Goal: Task Accomplishment & Management: Manage account settings

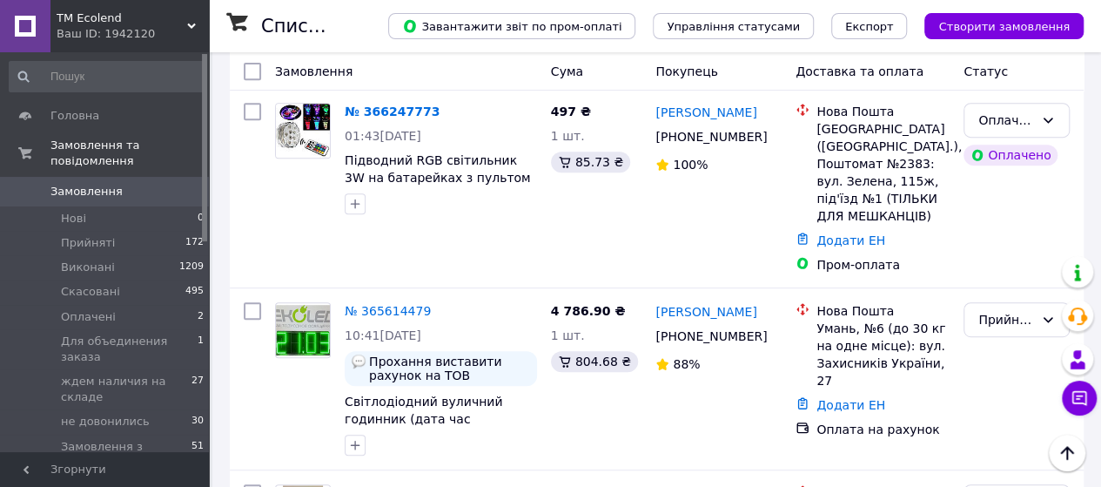
scroll to position [174, 0]
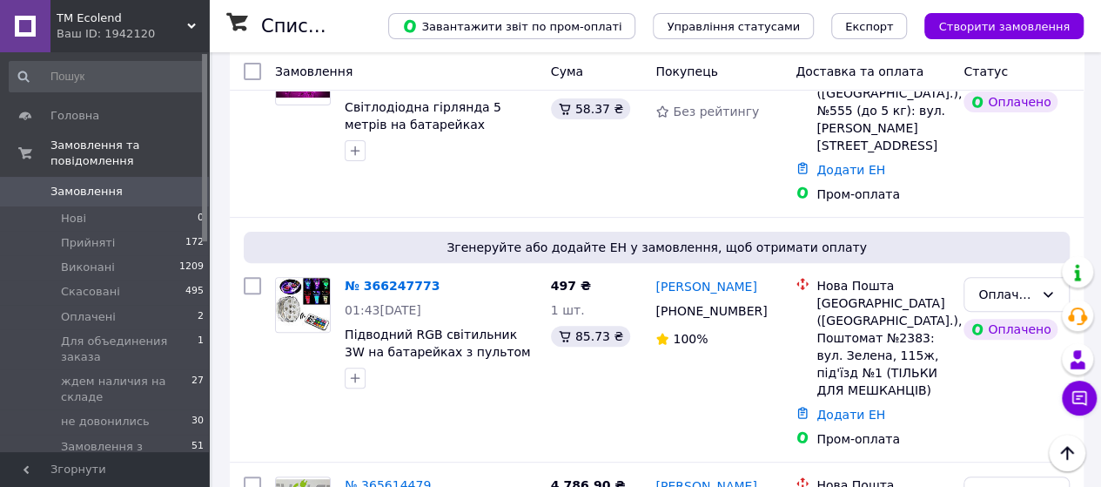
click at [1015, 285] on div "Оплачено" at bounding box center [1007, 294] width 56 height 19
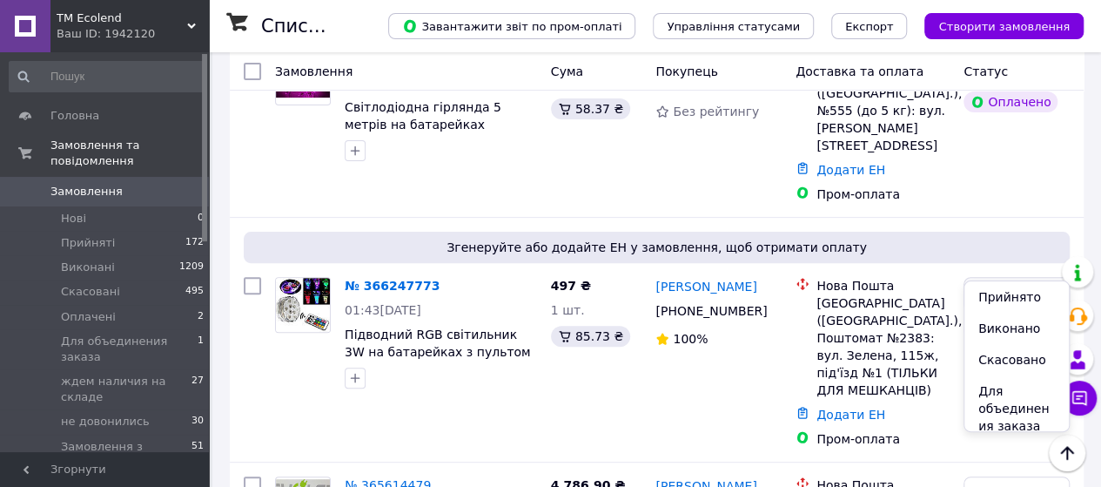
click at [1020, 302] on li "Прийнято" at bounding box center [1017, 296] width 104 height 31
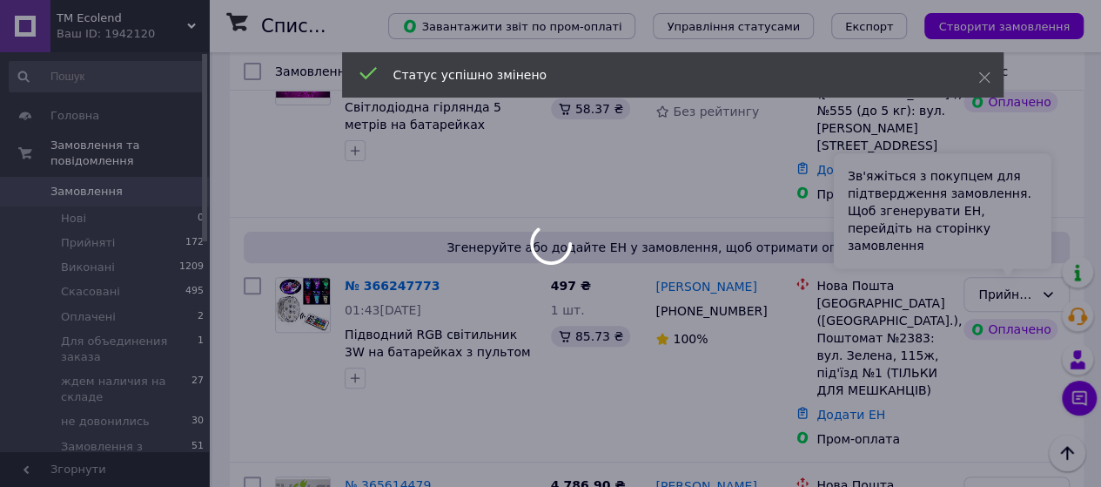
scroll to position [0, 0]
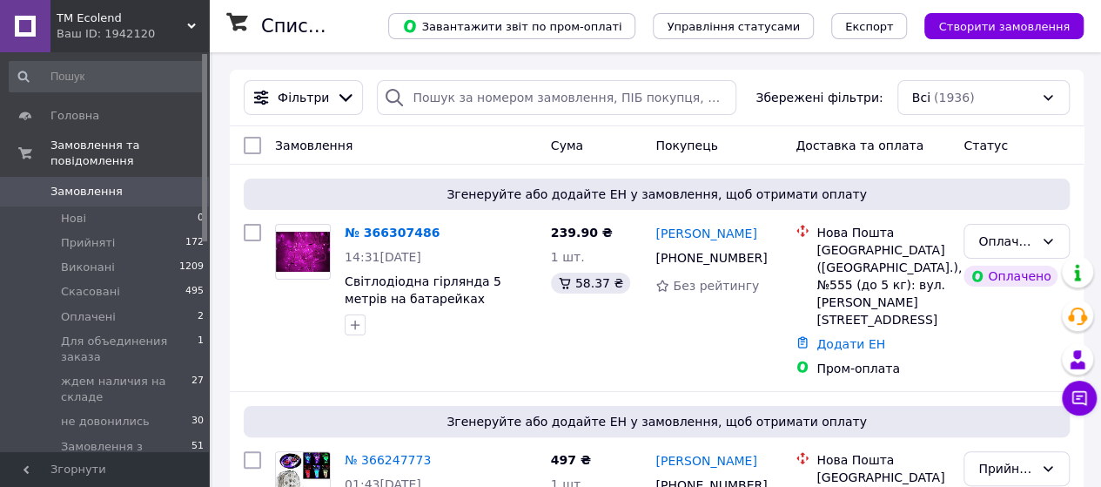
click at [1041, 241] on icon at bounding box center [1048, 241] width 14 height 14
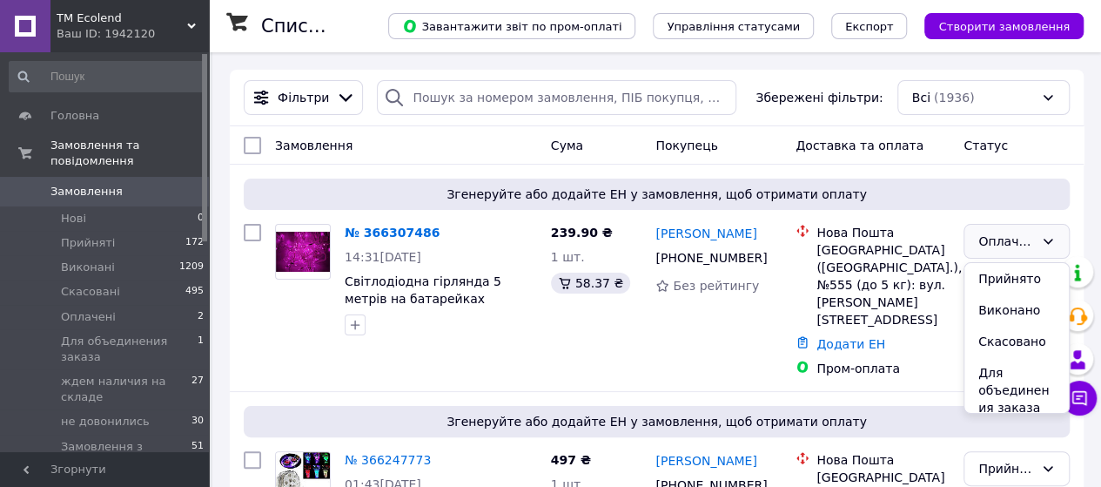
click at [1027, 275] on li "Прийнято" at bounding box center [1017, 278] width 104 height 31
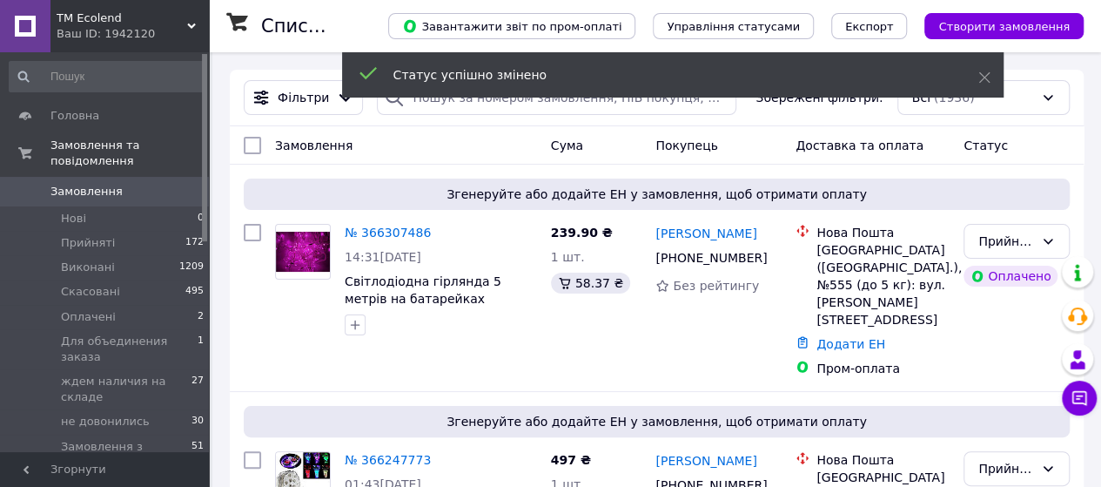
click at [982, 80] on icon at bounding box center [985, 77] width 12 height 12
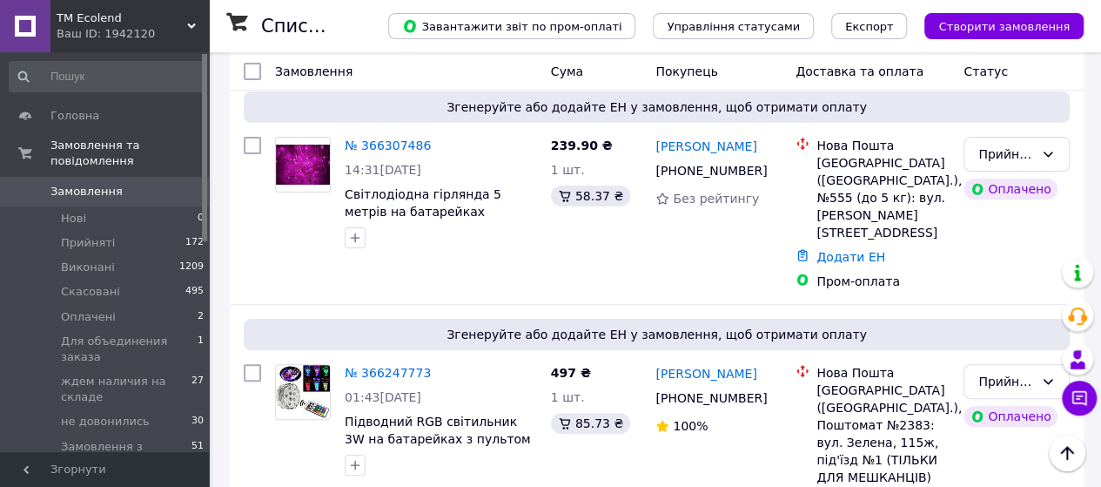
scroll to position [174, 0]
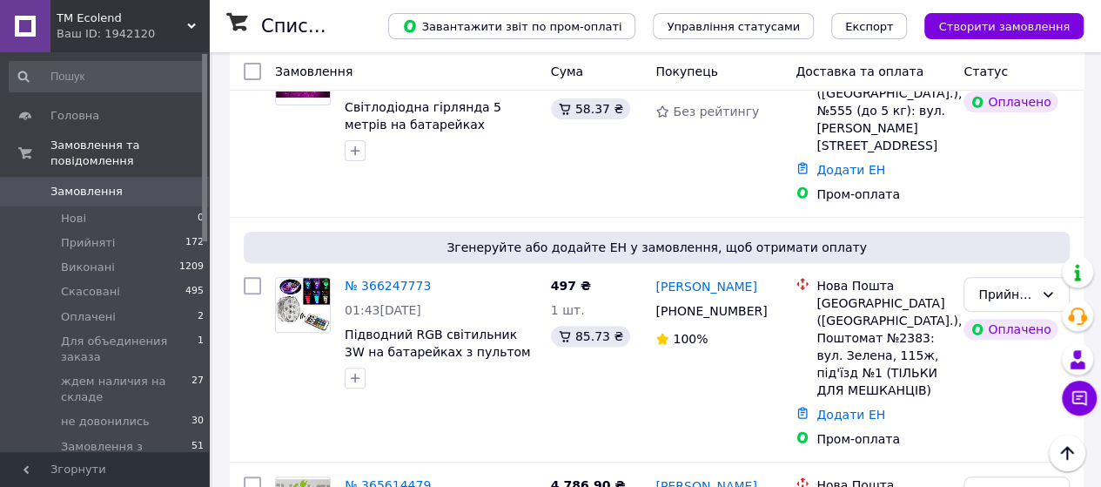
drag, startPoint x: 652, startPoint y: 241, endPoint x: 755, endPoint y: 282, distance: 110.6
click at [755, 282] on div "[PERSON_NAME] [PHONE_NUMBER]%" at bounding box center [719, 362] width 140 height 185
copy div "[PERSON_NAME] [PHONE_NUMBER]"
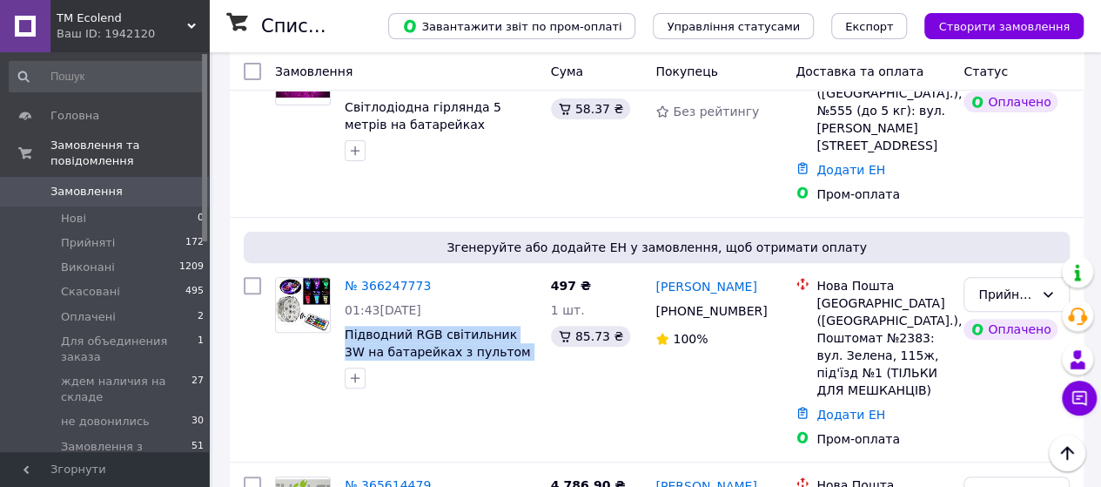
drag, startPoint x: 340, startPoint y: 295, endPoint x: 522, endPoint y: 330, distance: 186.1
click at [522, 330] on div "№ 366247773 01:43[DATE] Підводний RGB світильник 3W на батарейках з пультом упр…" at bounding box center [441, 332] width 206 height 125
copy div "Підводний RGB світильник 3W на батарейках з пультом управління ECOLEND"
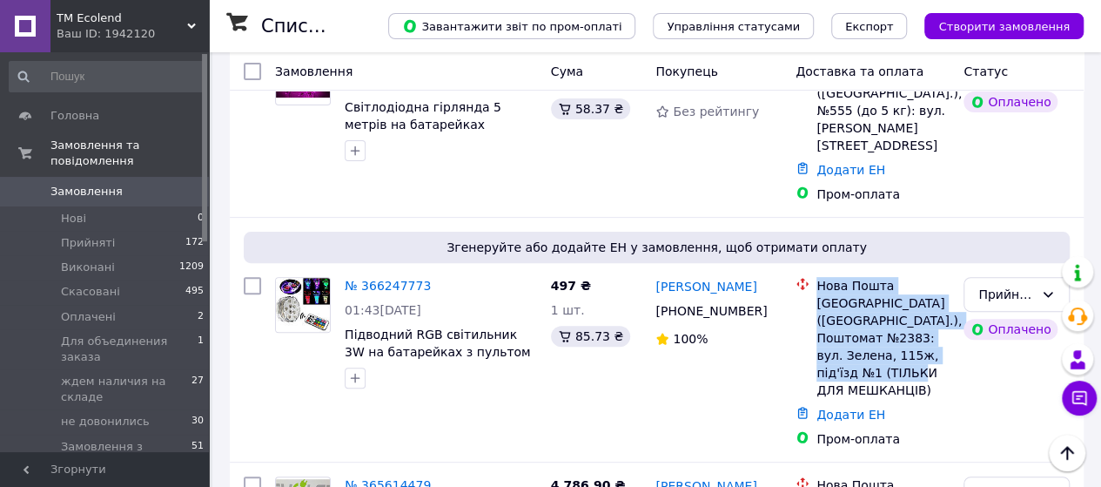
drag, startPoint x: 818, startPoint y: 246, endPoint x: 907, endPoint y: 342, distance: 130.6
click at [907, 342] on div "Нова Пошта [GEOGRAPHIC_DATA] ([GEOGRAPHIC_DATA].), Поштомат №2383: вул. Зелена,…" at bounding box center [883, 338] width 140 height 122
copy div "Нова Пошта [GEOGRAPHIC_DATA] ([GEOGRAPHIC_DATA].), Поштомат №2383: вул. Зелена,…"
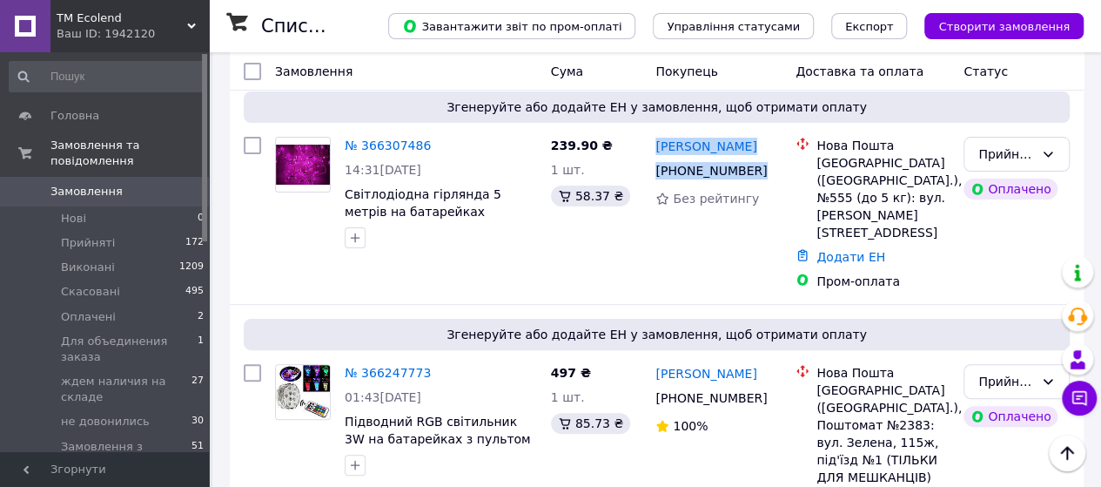
drag, startPoint x: 657, startPoint y: 138, endPoint x: 757, endPoint y: 178, distance: 108.2
click at [757, 178] on div "[PERSON_NAME] [PHONE_NUMBER] Без рейтингу" at bounding box center [719, 213] width 140 height 167
copy div "[PERSON_NAME] [PHONE_NUMBER]"
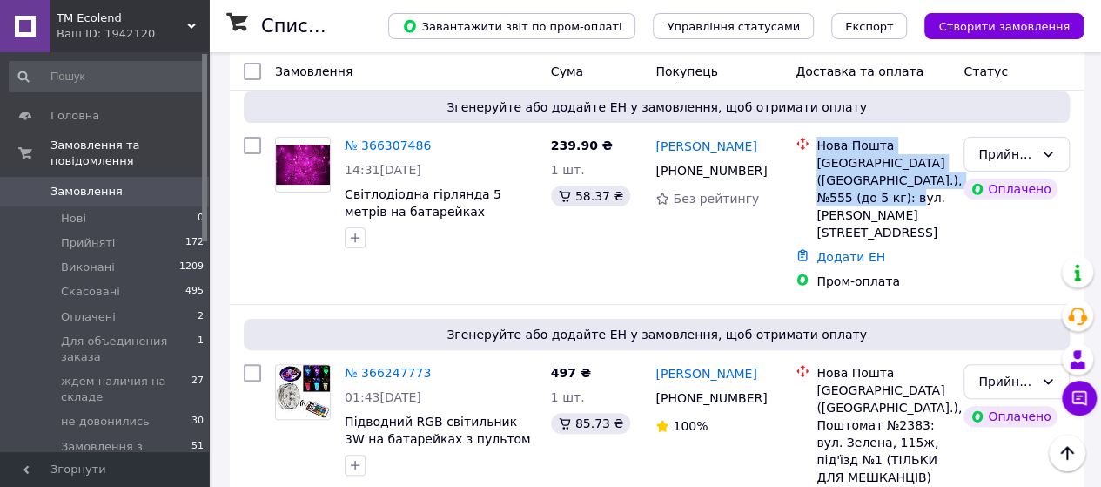
drag, startPoint x: 820, startPoint y: 142, endPoint x: 925, endPoint y: 196, distance: 118.4
click at [925, 196] on div "Нова Пошта Київ ([GEOGRAPHIC_DATA].), №555 (до 5 кг): вул. [PERSON_NAME][STREET…" at bounding box center [883, 189] width 140 height 104
copy div "Нова Пошта Київ ([GEOGRAPHIC_DATA].), №555 (до 5 кг): вул. [PERSON_NAME][STREET…"
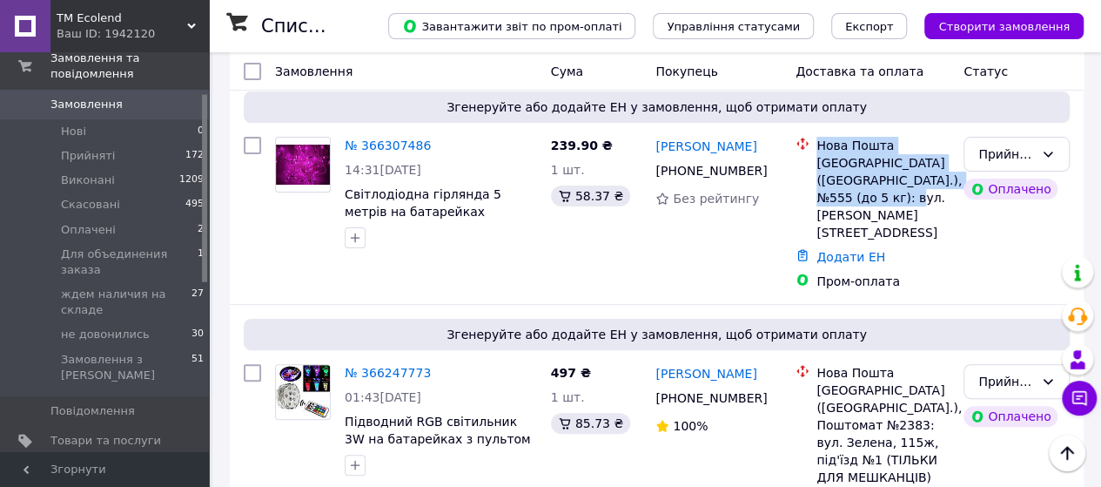
scroll to position [174, 0]
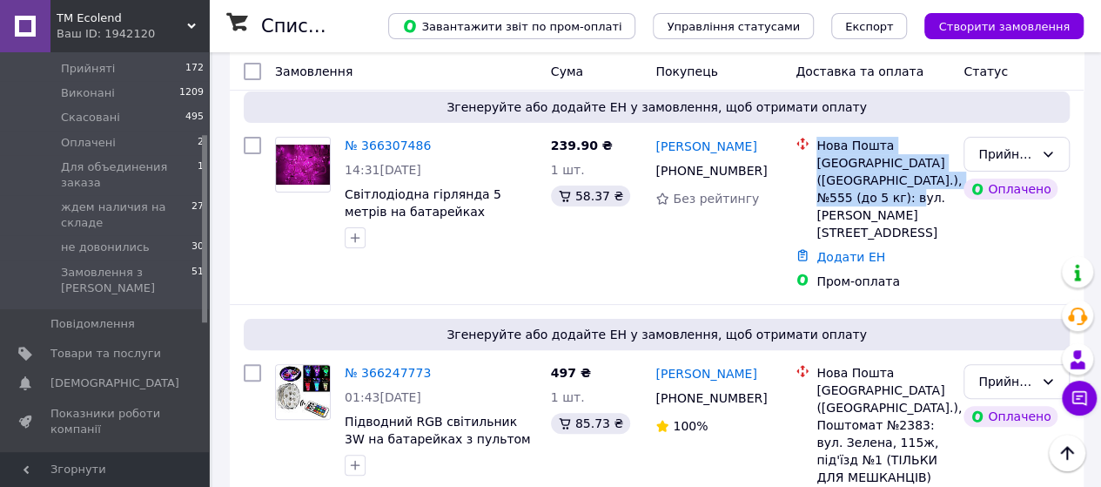
click at [115, 375] on span "[DEMOGRAPHIC_DATA]" at bounding box center [105, 383] width 111 height 16
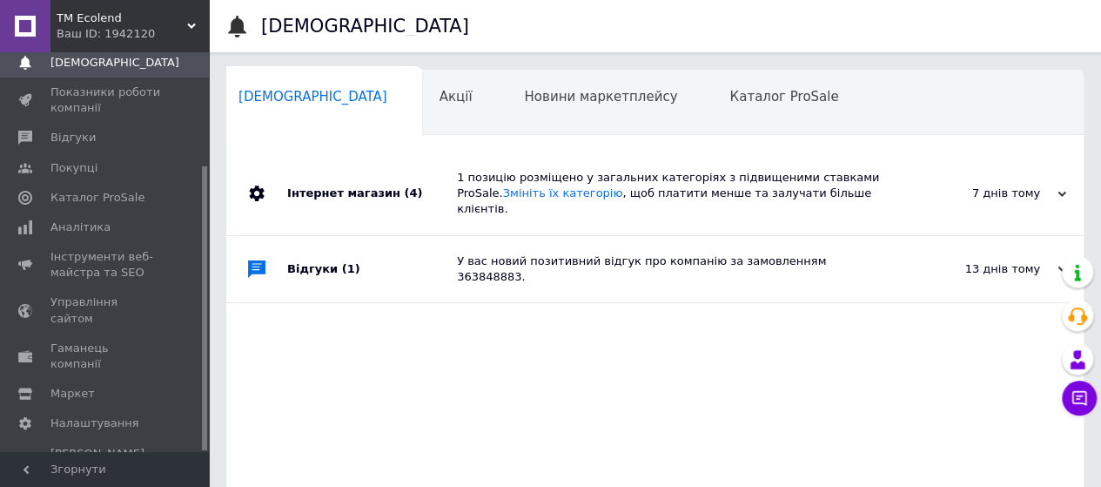
scroll to position [71, 0]
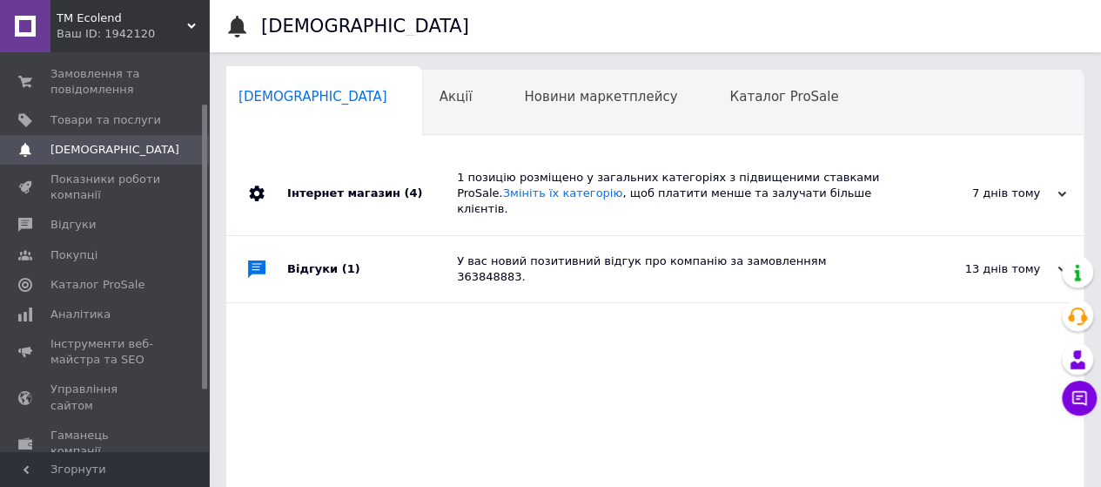
click at [84, 194] on span "Показники роботи компанії" at bounding box center [105, 186] width 111 height 31
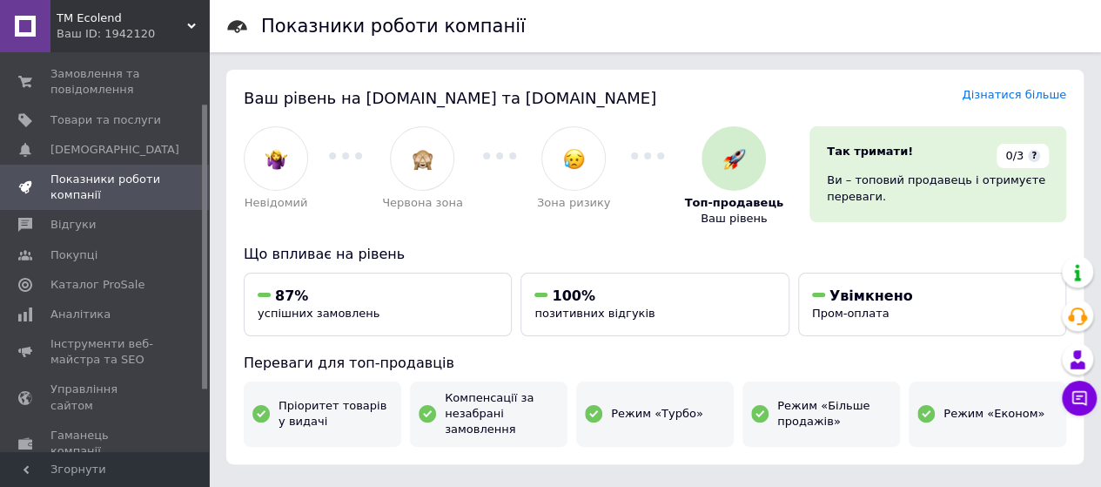
click at [115, 91] on span "Замовлення та повідомлення" at bounding box center [105, 81] width 111 height 31
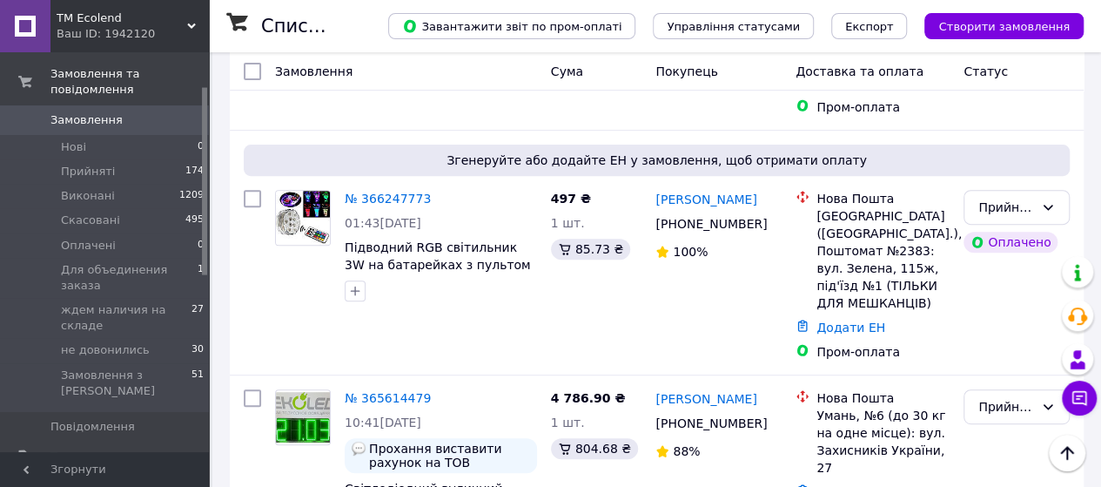
scroll to position [348, 0]
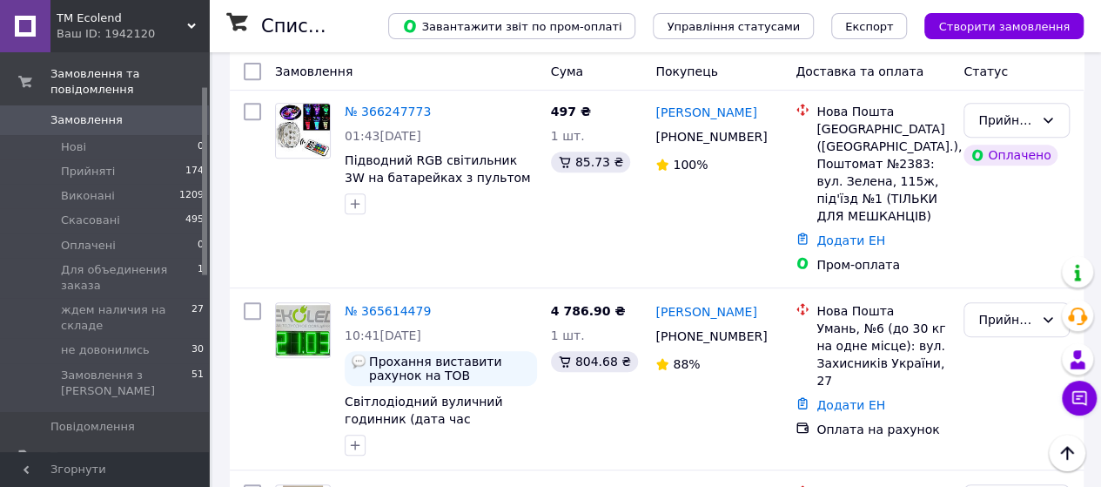
click at [844, 398] on link "Додати ЕН" at bounding box center [851, 405] width 69 height 14
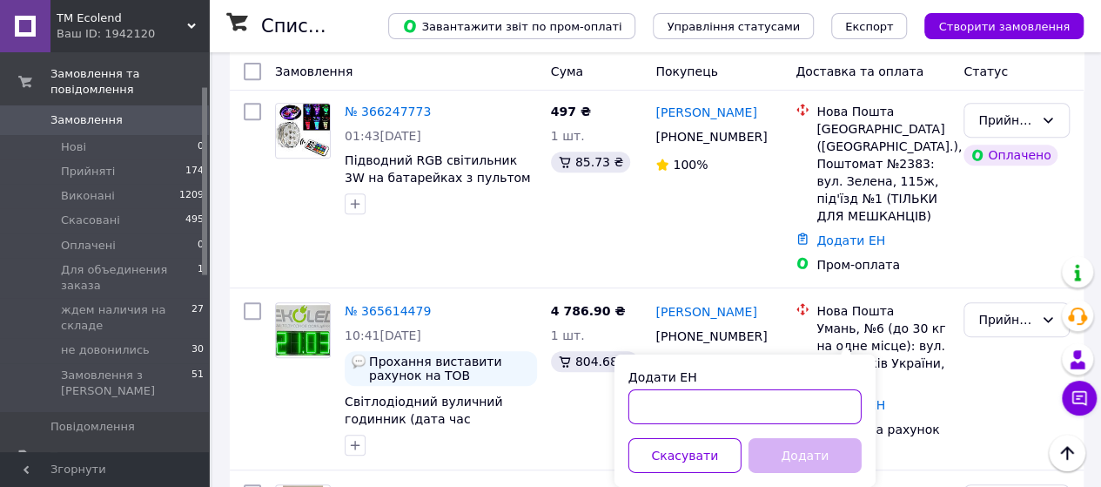
click at [737, 408] on input "Додати ЕН" at bounding box center [745, 406] width 233 height 35
paste input "20451269297432"
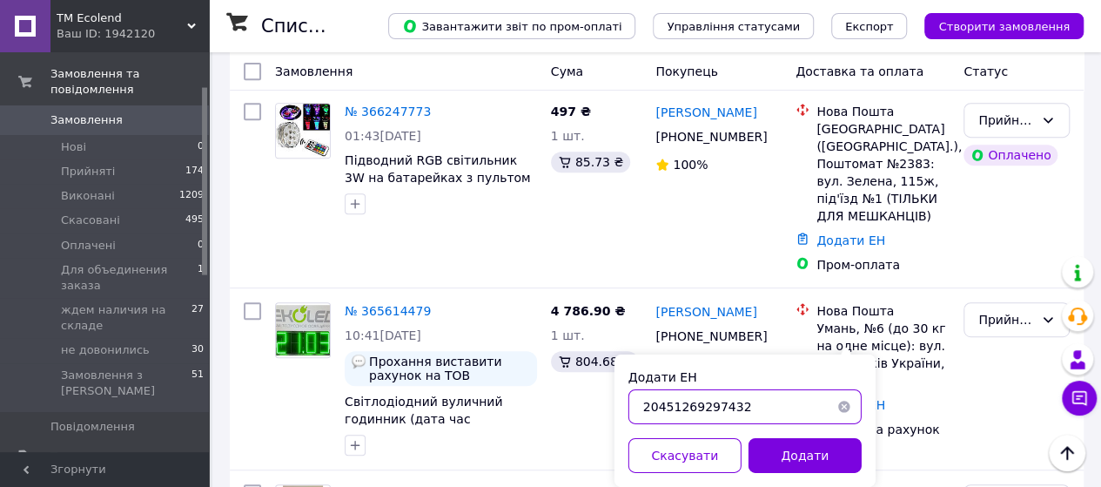
type input "20451269297432"
click at [808, 453] on button "Додати" at bounding box center [805, 455] width 113 height 35
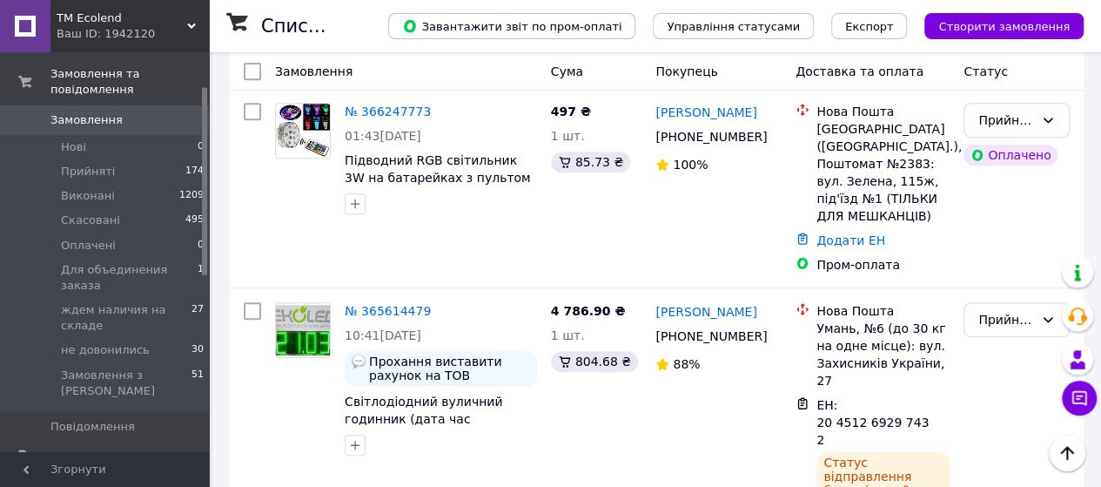
scroll to position [261, 0]
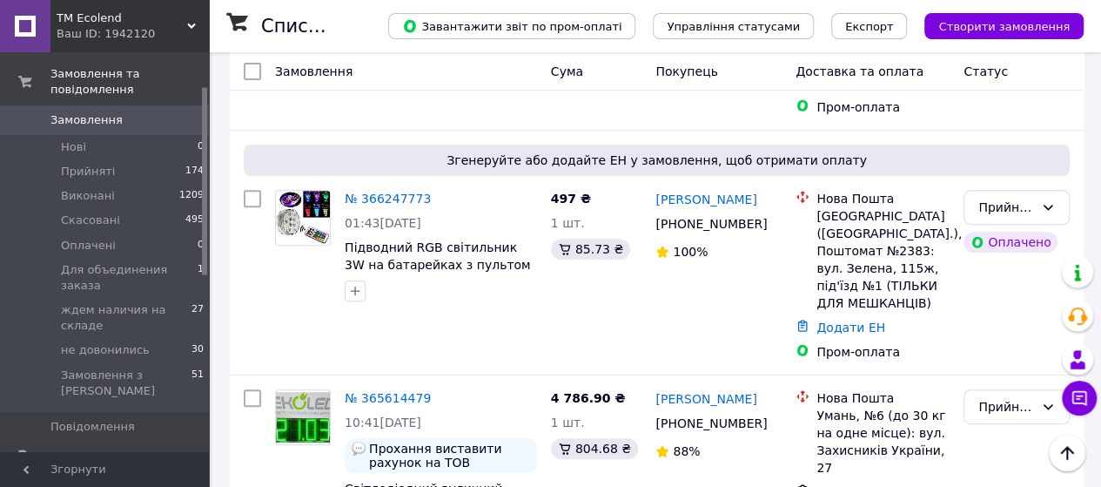
click at [482, 240] on span "Підводний RGB світильник 3W на батарейках з пультом управління ECOLEND" at bounding box center [438, 264] width 186 height 49
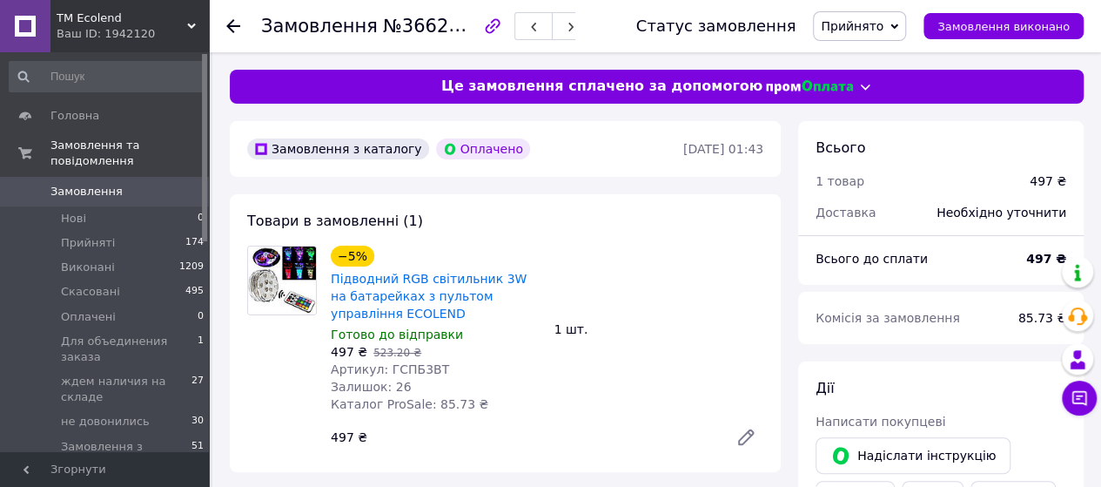
click at [95, 184] on span "Замовлення" at bounding box center [86, 192] width 72 height 16
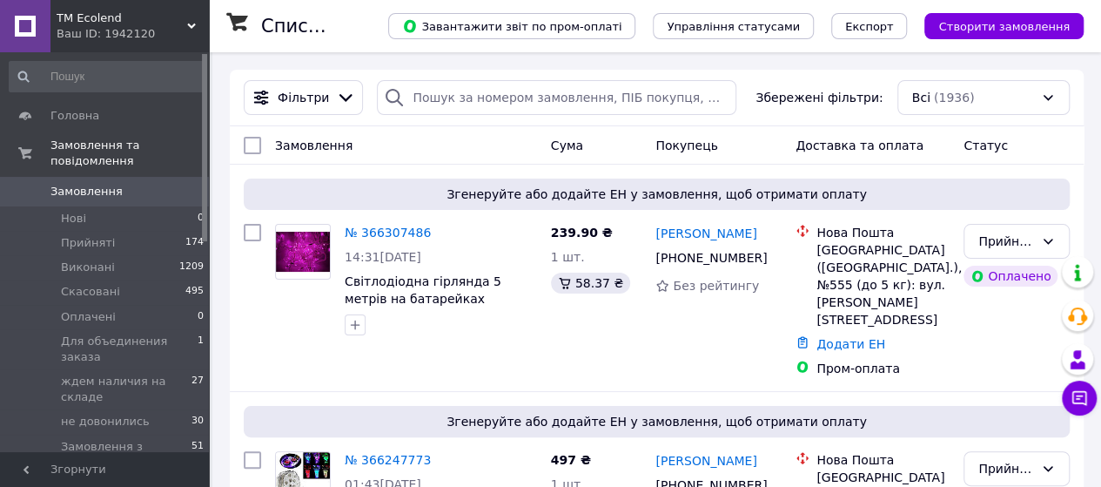
scroll to position [174, 0]
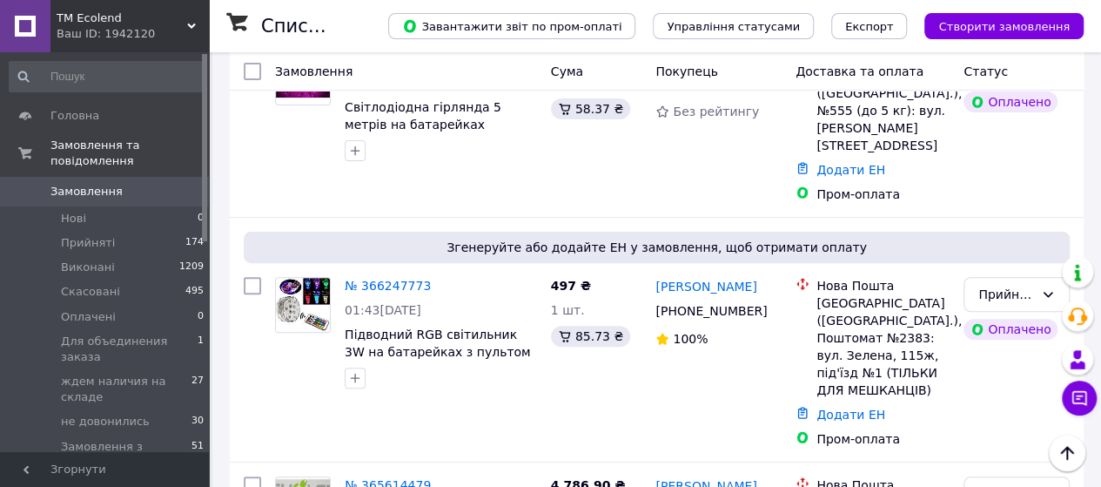
click at [835, 407] on link "Додати ЕН" at bounding box center [851, 414] width 69 height 14
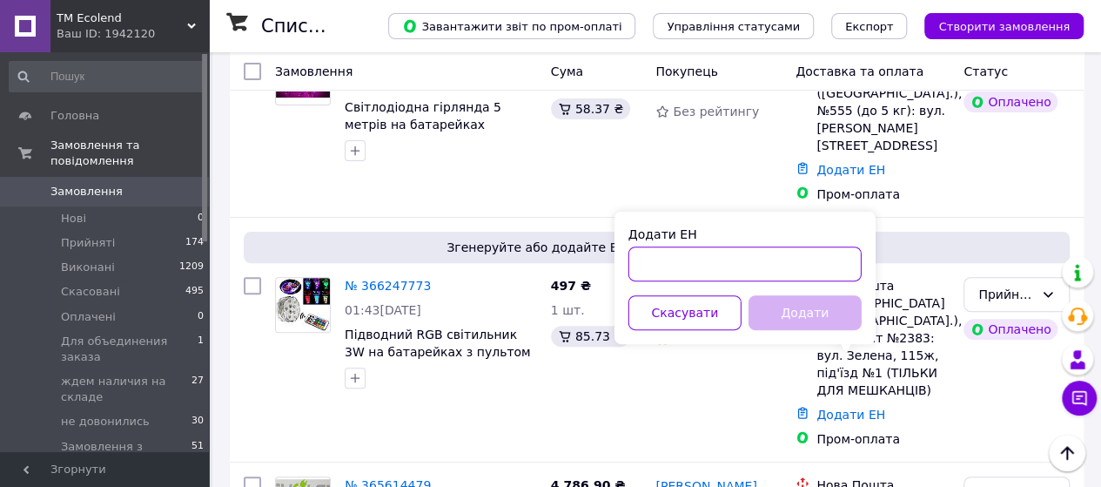
click at [689, 263] on input "Додати ЕН" at bounding box center [745, 263] width 233 height 35
paste input "20451269301117"
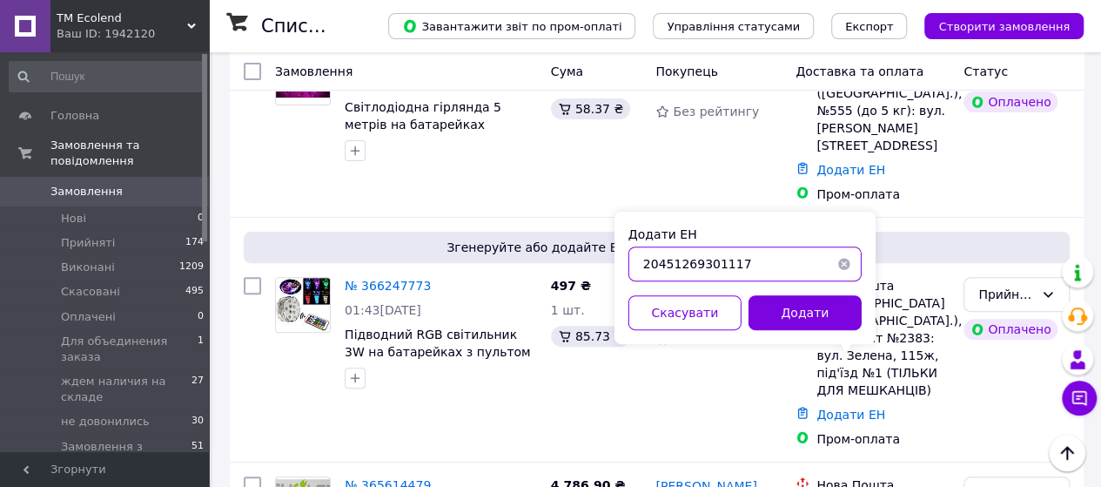
type input "20451269301117"
click at [805, 316] on button "Додати" at bounding box center [805, 312] width 113 height 35
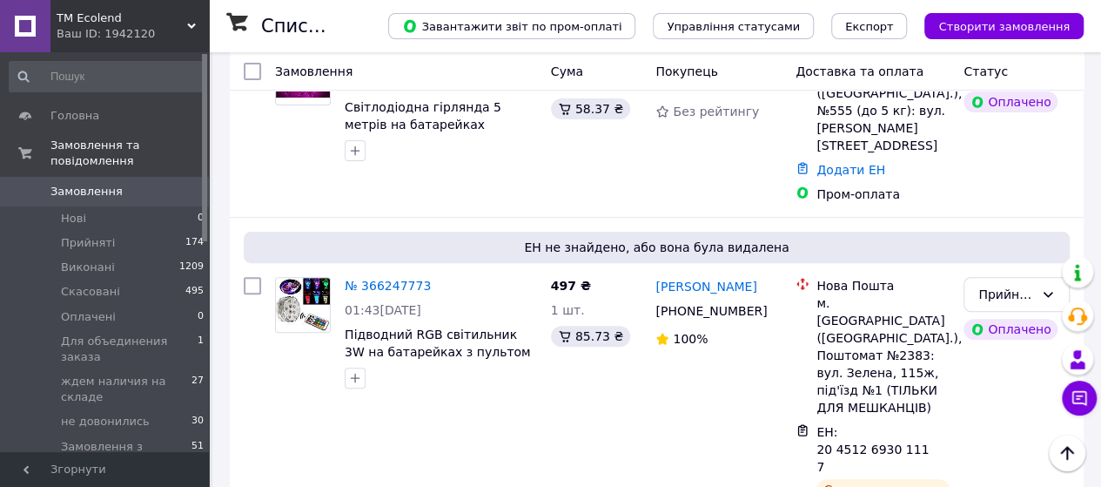
click at [846, 163] on link "Додати ЕН" at bounding box center [851, 170] width 69 height 14
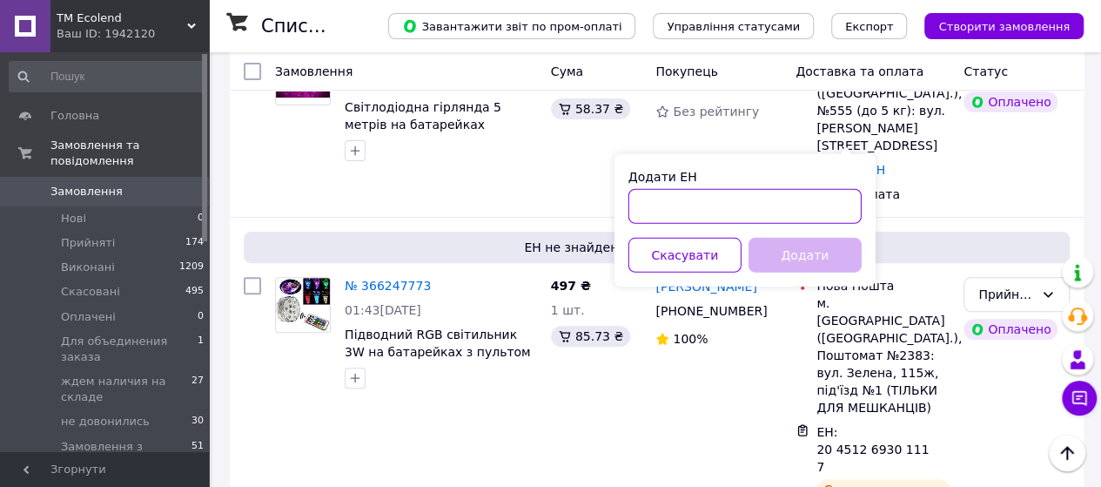
click at [771, 207] on input "Додати ЕН" at bounding box center [745, 206] width 233 height 35
paste input "20451269302067"
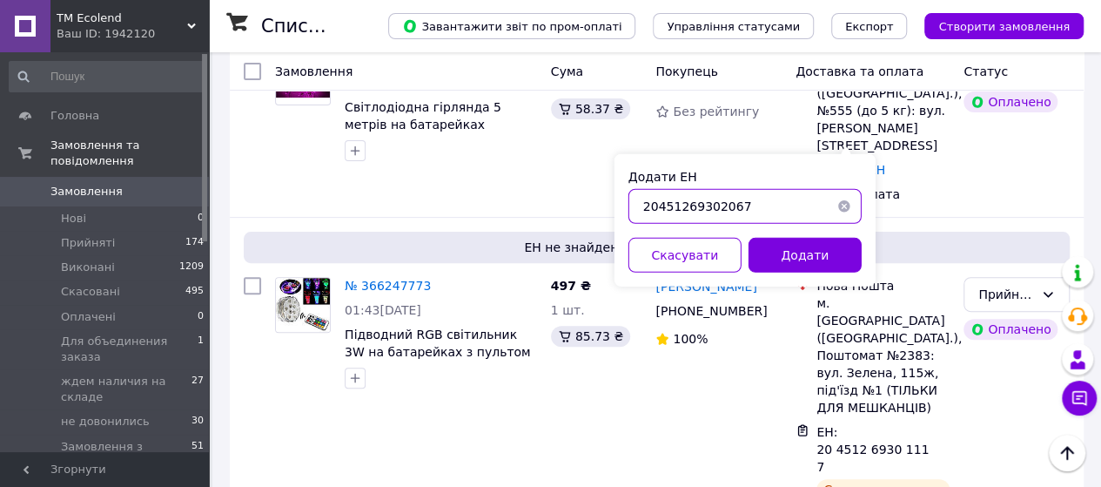
type input "20451269302067"
click at [796, 264] on button "Додати" at bounding box center [805, 255] width 113 height 35
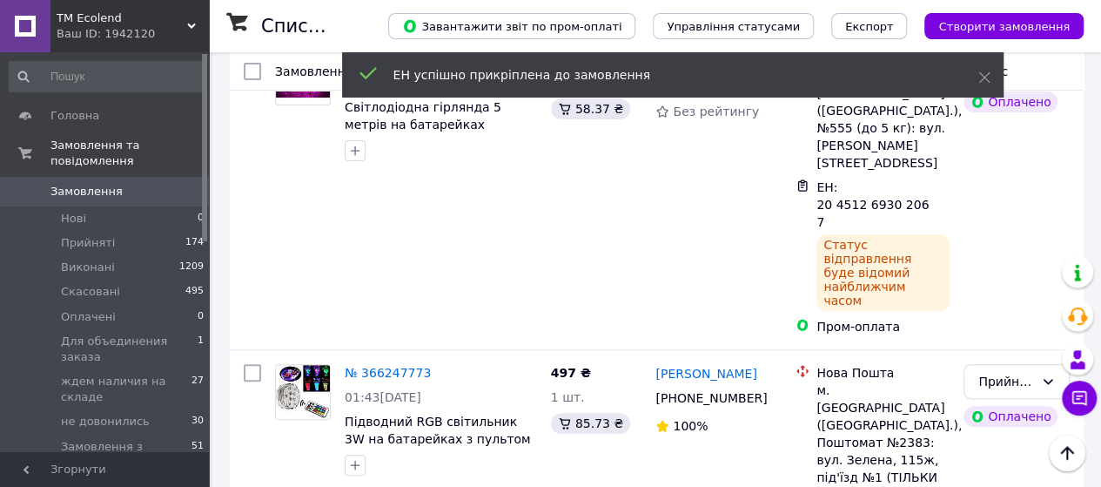
scroll to position [0, 0]
